Goal: Information Seeking & Learning: Learn about a topic

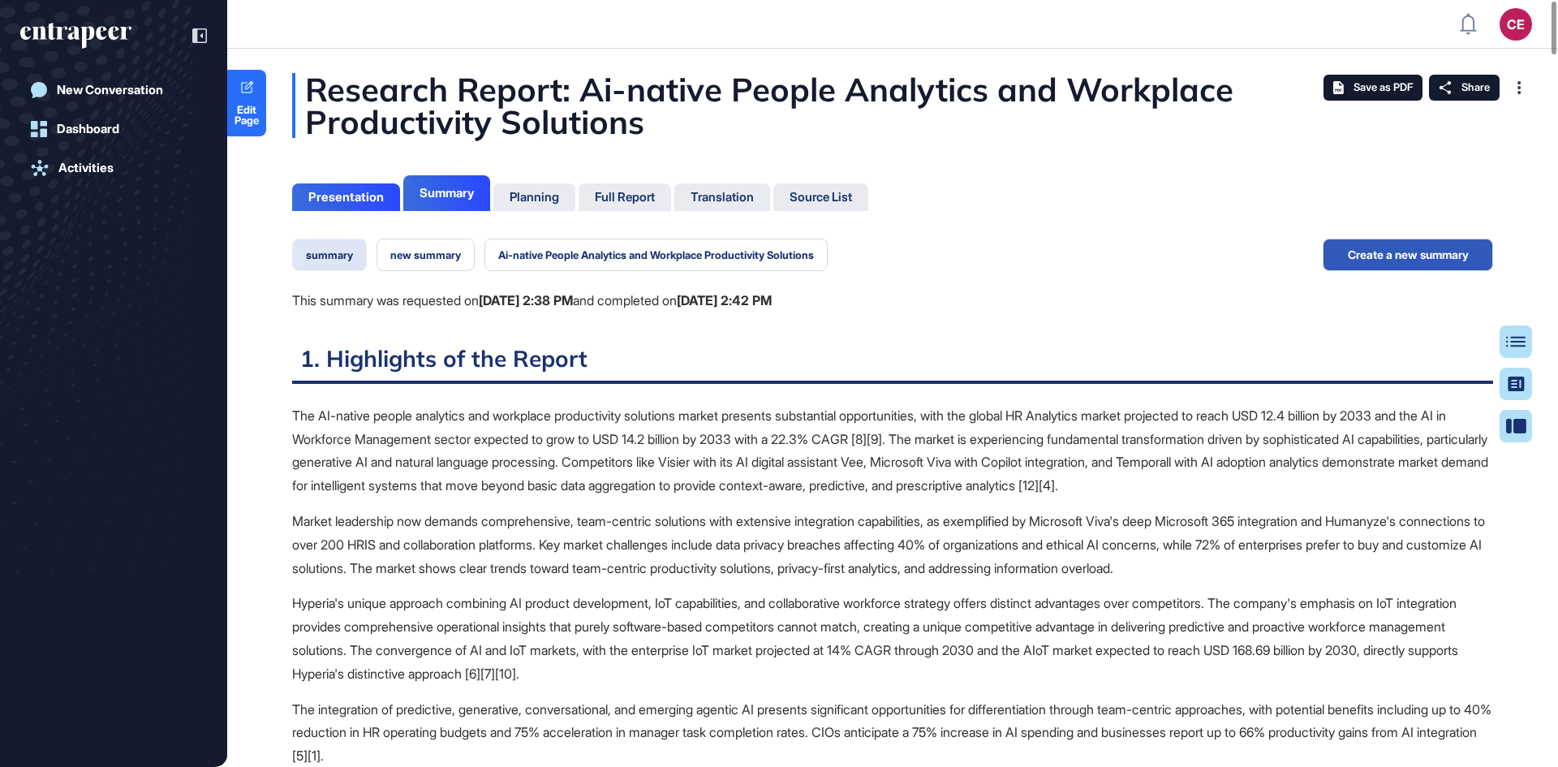
click at [337, 260] on button "summary" at bounding box center [329, 255] width 75 height 32
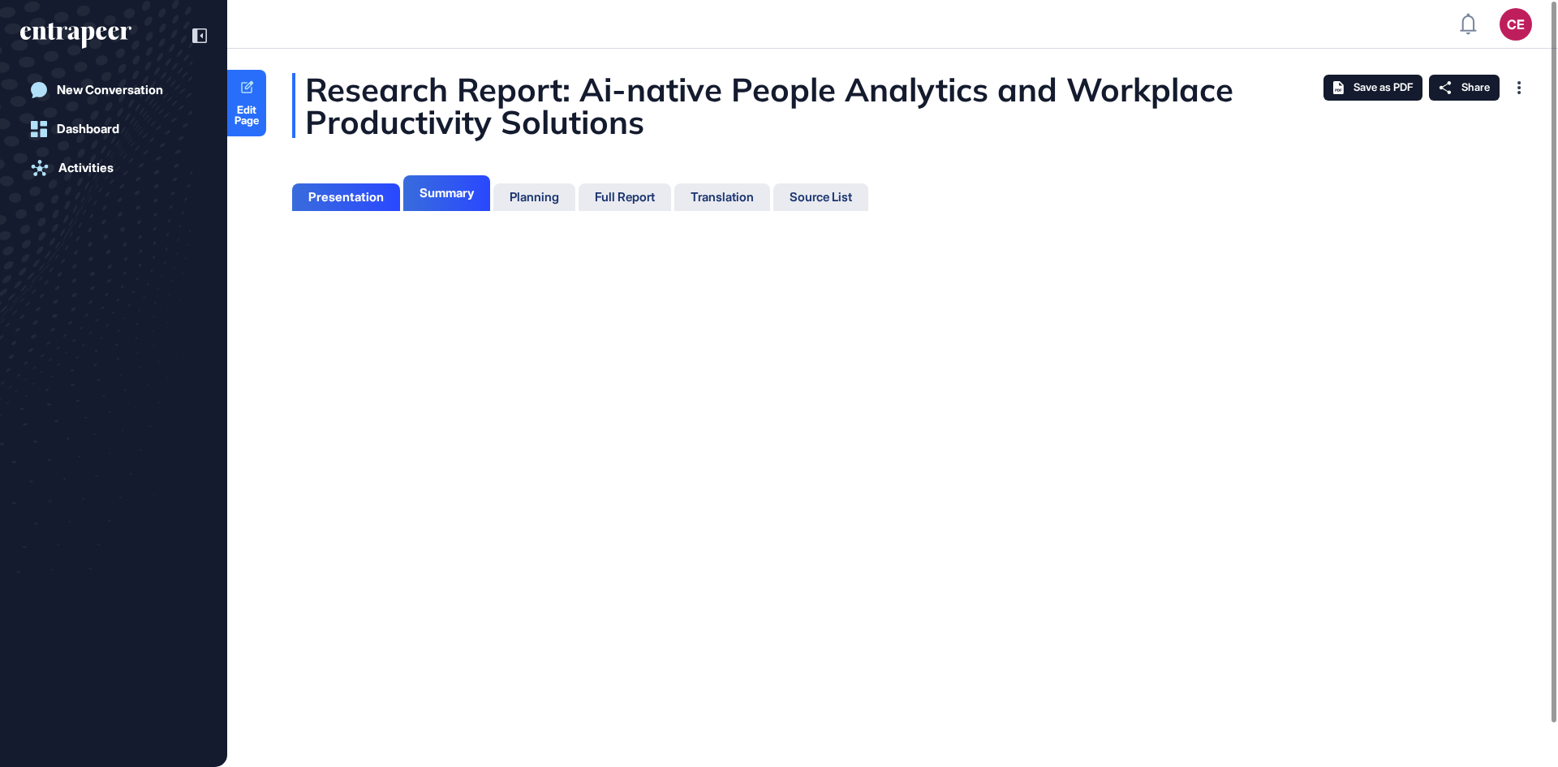
scroll to position [7, 1]
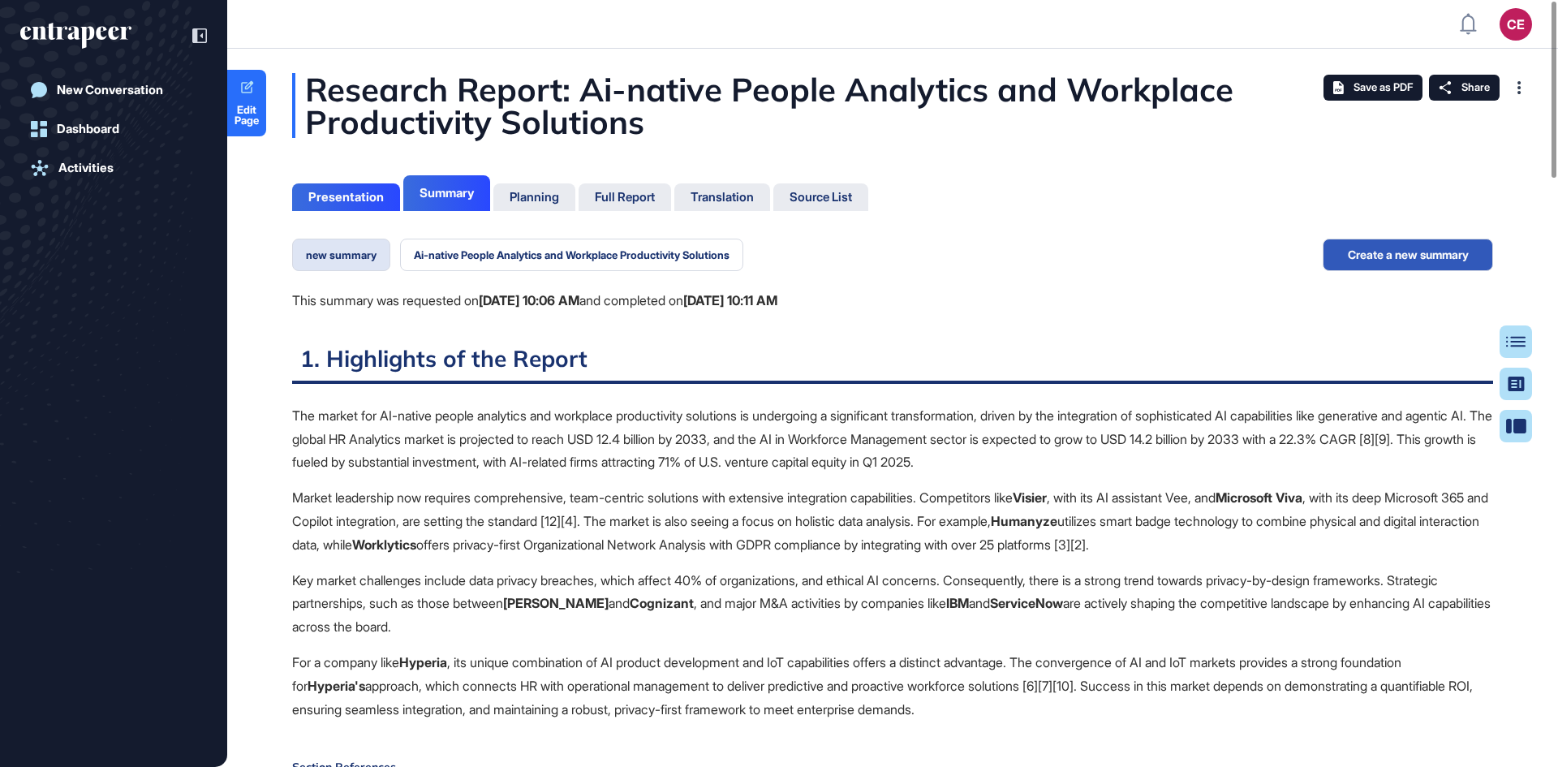
scroll to position [7, 1]
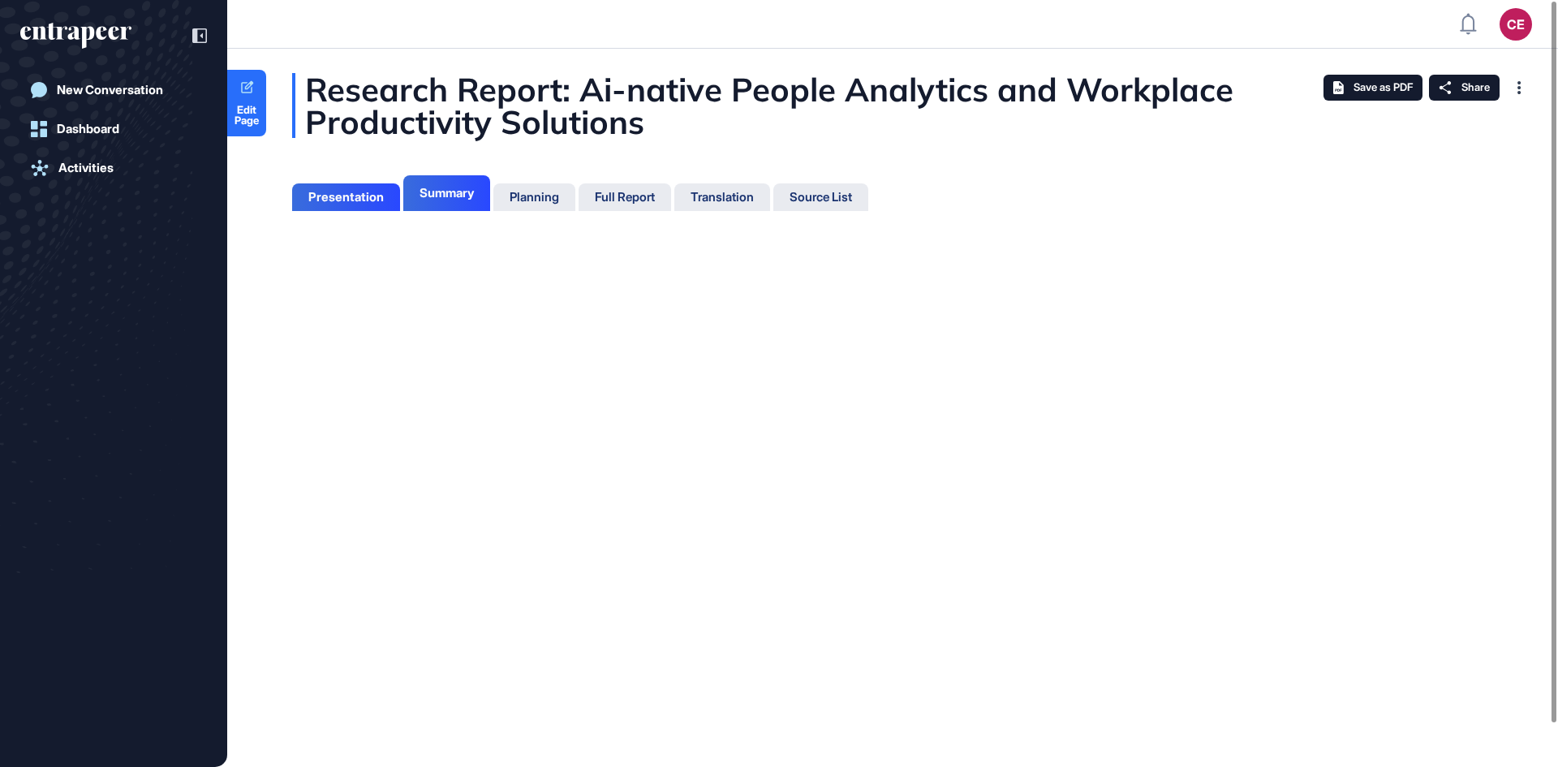
scroll to position [7, 1]
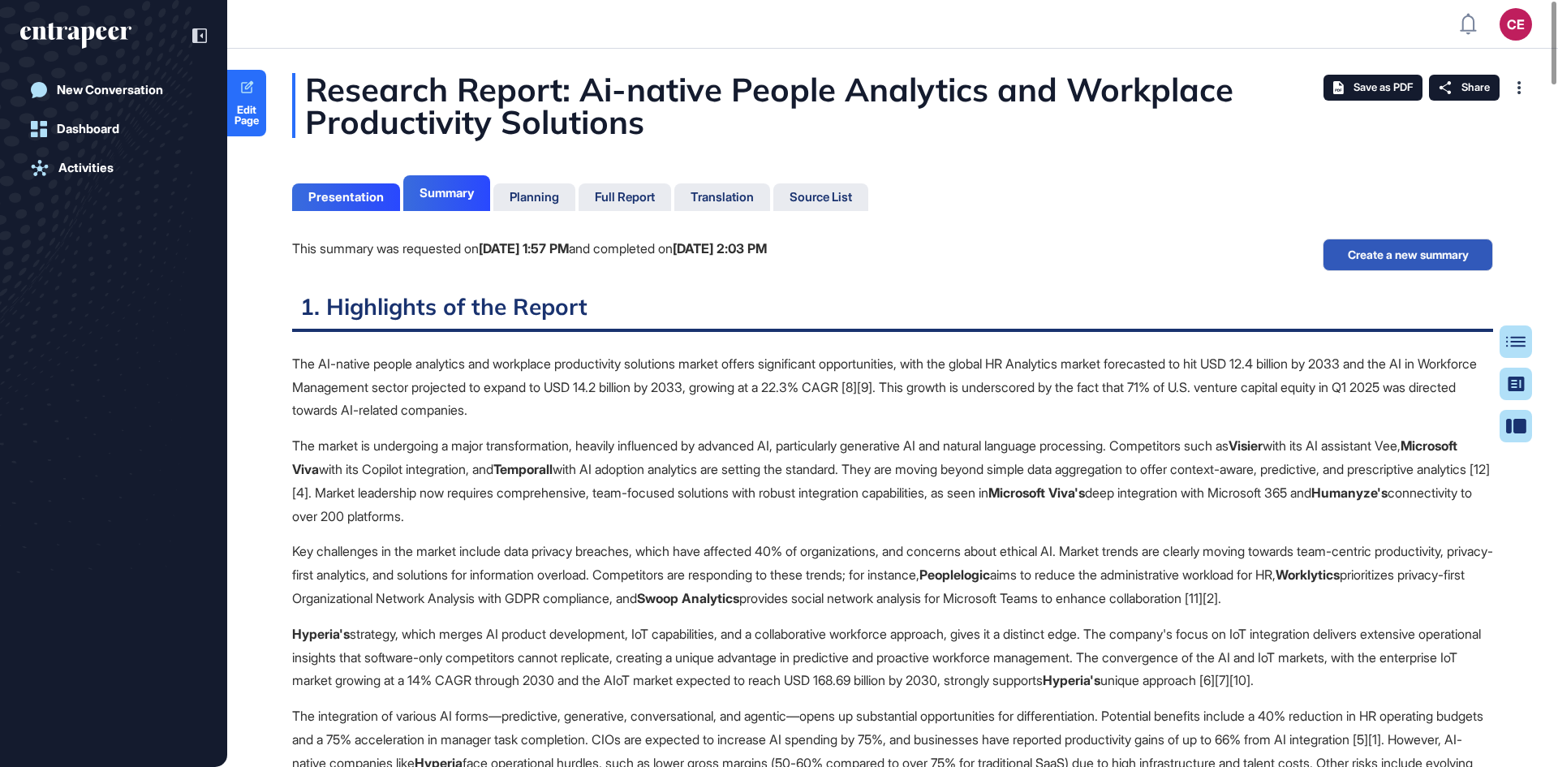
scroll to position [7, 1]
click at [368, 191] on div "Presentation" at bounding box center [345, 197] width 75 height 15
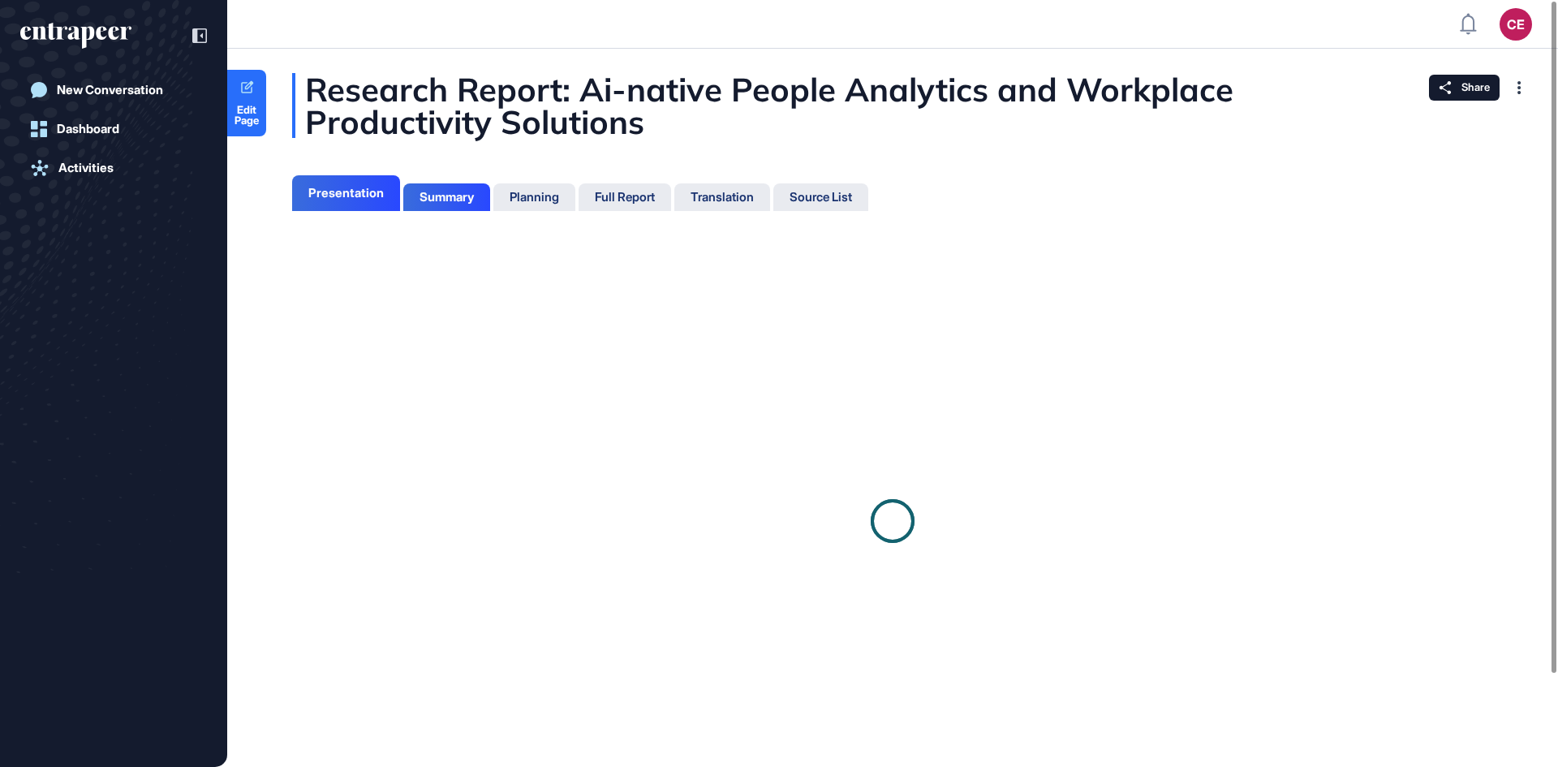
scroll to position [7, 1]
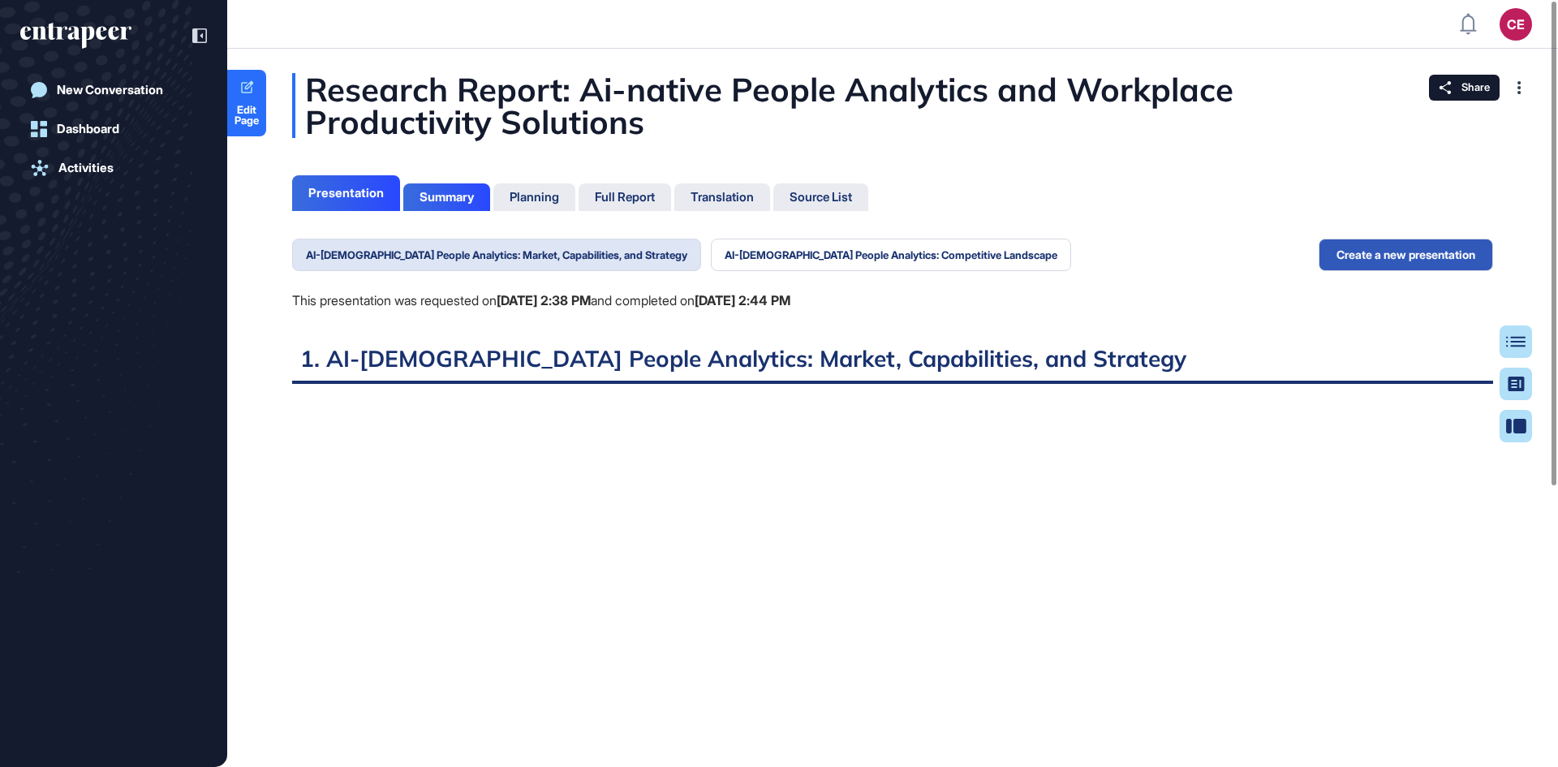
scroll to position [7, 1]
click at [613, 259] on button "AI-[DEMOGRAPHIC_DATA] People Analytics: Market, Capabilities, and Strategy" at bounding box center [496, 255] width 409 height 32
click at [591, 295] on b "[DATE] 2:38 PM" at bounding box center [544, 300] width 94 height 16
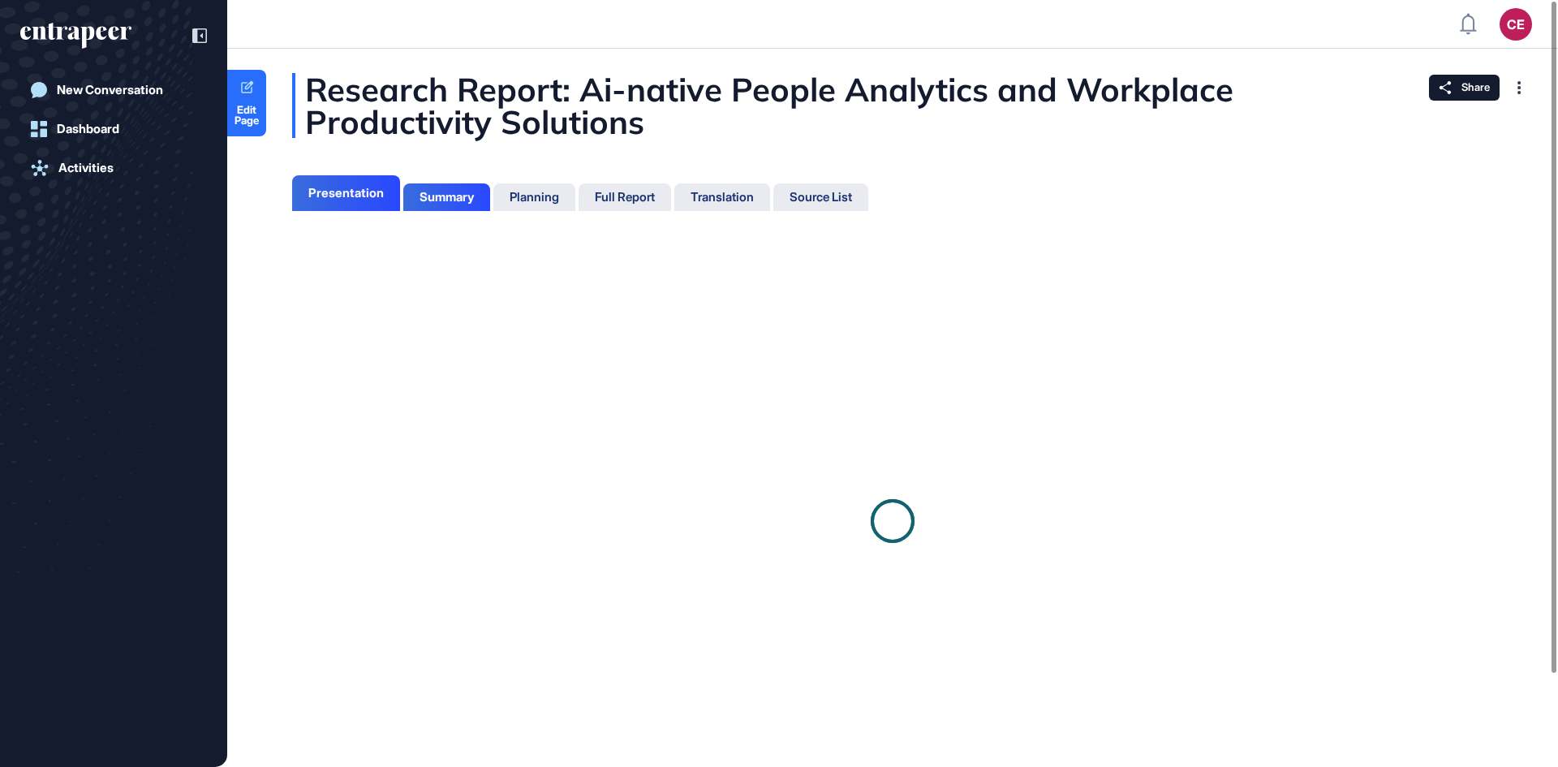
scroll to position [686, 4]
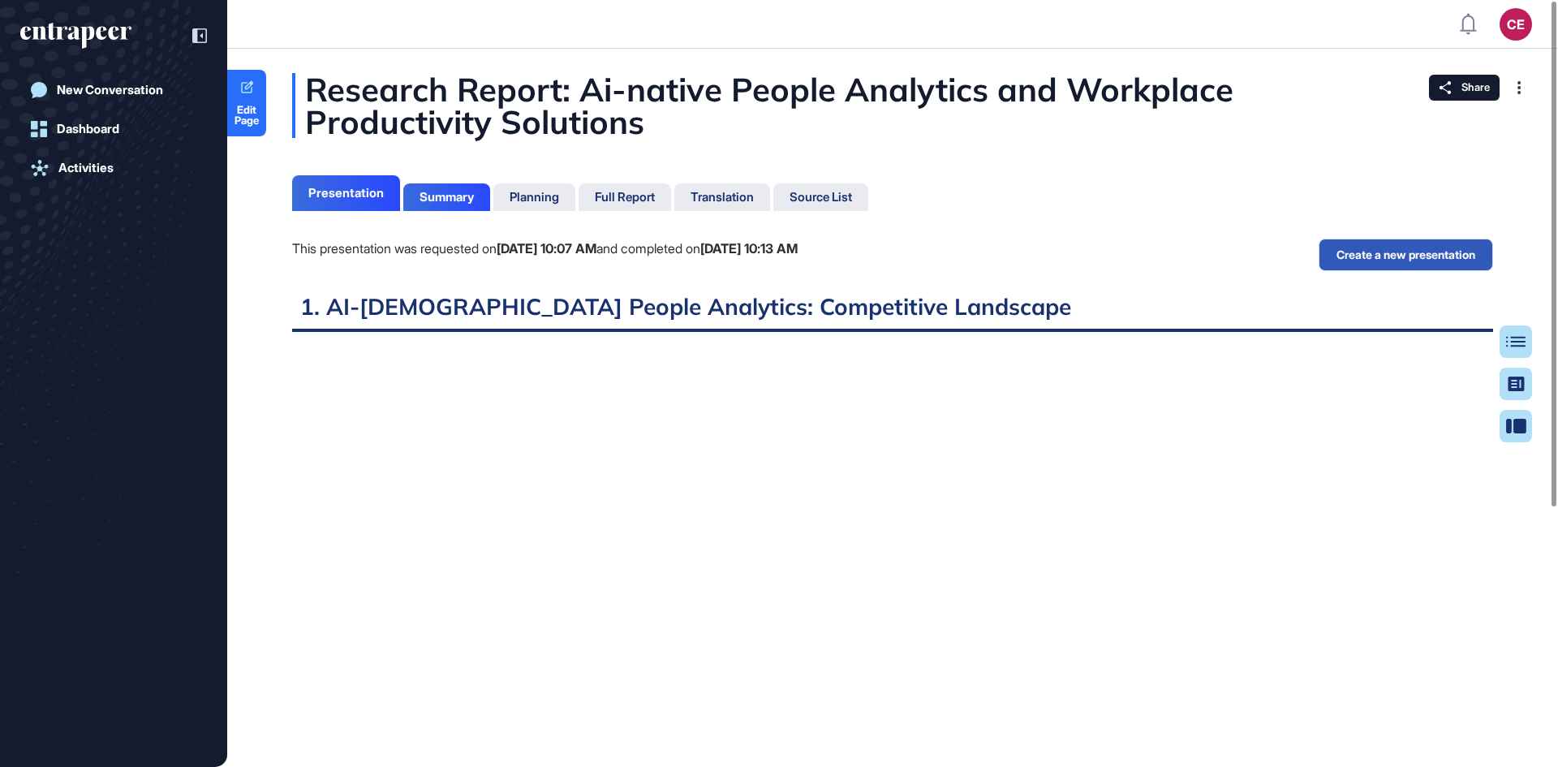
scroll to position [7, 1]
